Goal: Information Seeking & Learning: Find specific page/section

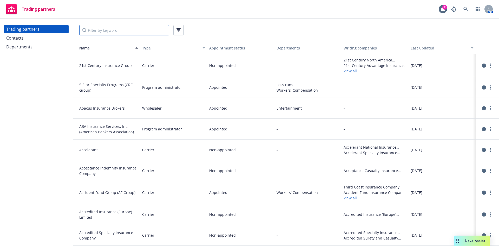
click at [109, 30] on input "Filter by keyword..." at bounding box center [124, 30] width 90 height 10
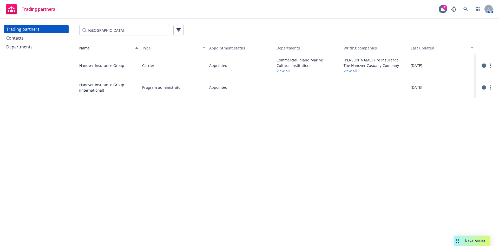
click at [483, 67] on icon "circleInformation" at bounding box center [484, 65] width 4 height 4
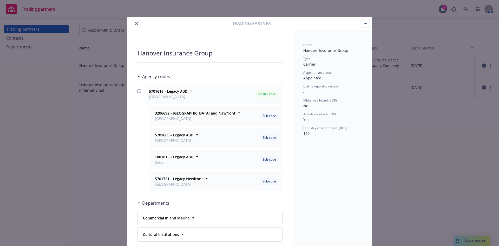
click at [133, 23] on button "close" at bounding box center [136, 23] width 6 height 6
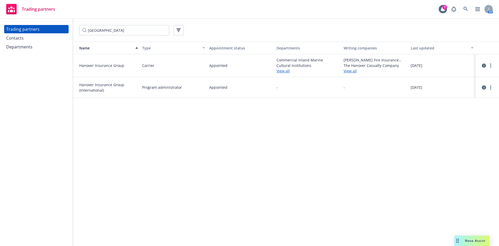
click at [134, 23] on div "[GEOGRAPHIC_DATA]" at bounding box center [286, 30] width 426 height 23
click at [157, 102] on div "Name Type Appointment status Departments Writing companies Last updated Hanover…" at bounding box center [286, 144] width 426 height 204
click at [140, 139] on div "Name Type Appointment status Departments Writing companies Last updated Hanover…" at bounding box center [286, 144] width 426 height 204
click at [120, 30] on input "[GEOGRAPHIC_DATA]" at bounding box center [124, 30] width 90 height 10
drag, startPoint x: 66, startPoint y: 32, endPoint x: 63, endPoint y: 32, distance: 3.1
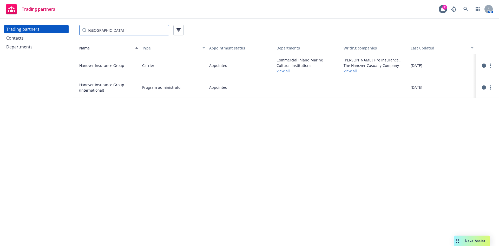
click at [63, 32] on div "Trading partners Contacts Departments hanover Name Type Appointment status Depa…" at bounding box center [249, 132] width 499 height 227
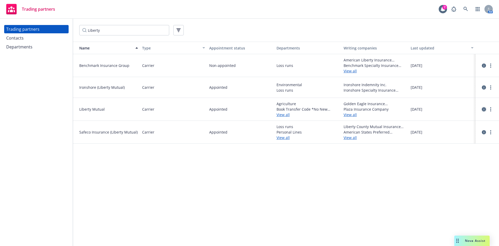
click at [485, 111] on icon "circleInformation" at bounding box center [484, 109] width 4 height 4
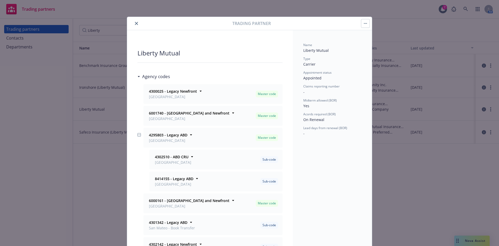
click at [135, 23] on icon "close" at bounding box center [136, 23] width 3 height 3
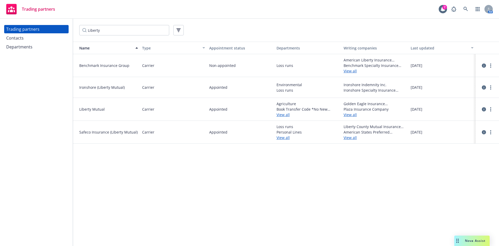
click at [152, 164] on div "Name Type Appointment status Departments Writing companies Last updated Benchma…" at bounding box center [286, 144] width 426 height 204
drag, startPoint x: 101, startPoint y: 31, endPoint x: 30, endPoint y: 29, distance: 71.1
click at [30, 29] on div "Trading partners Contacts Departments Liberty Name Type Appointment status Depa…" at bounding box center [249, 132] width 499 height 227
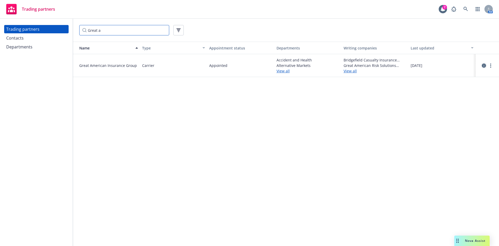
type input "Great a"
click at [482, 65] on link "circleInformation" at bounding box center [484, 65] width 6 height 6
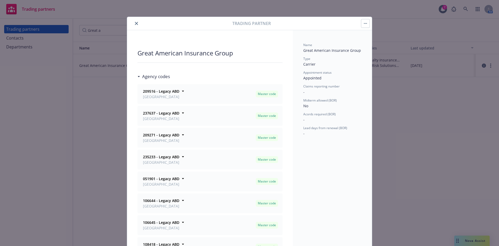
click at [136, 24] on icon "close" at bounding box center [136, 23] width 3 height 3
